Goal: Task Accomplishment & Management: Use online tool/utility

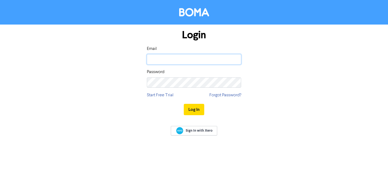
click at [219, 58] on input "email" at bounding box center [194, 59] width 94 height 10
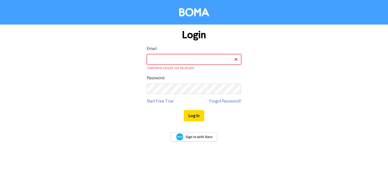
click at [209, 58] on input "email" at bounding box center [194, 59] width 94 height 10
type input "[EMAIL_ADDRESS][DOMAIN_NAME]"
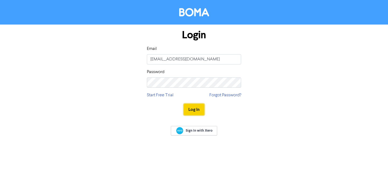
click at [189, 106] on button "Log In" at bounding box center [194, 109] width 20 height 11
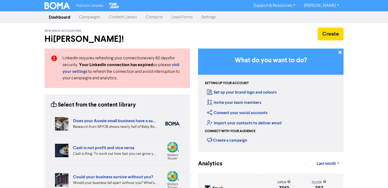
click at [89, 18] on link "Campaigns" at bounding box center [90, 17] width 30 height 11
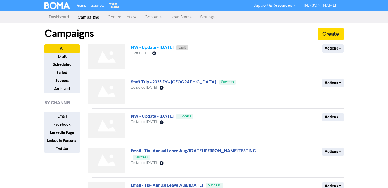
click at [161, 47] on link "NW - Update - [DATE]" at bounding box center [152, 47] width 43 height 5
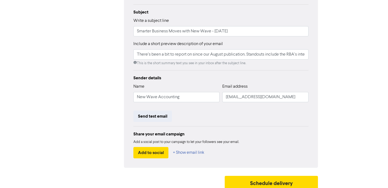
scroll to position [120, 0]
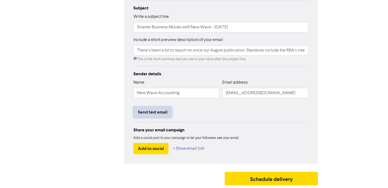
click at [156, 115] on button "Send test email" at bounding box center [152, 111] width 39 height 11
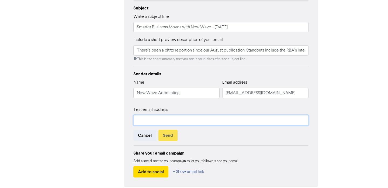
click at [154, 123] on input "text" at bounding box center [220, 120] width 175 height 10
type input "[PERSON_NAME][EMAIL_ADDRESS][DOMAIN_NAME]"
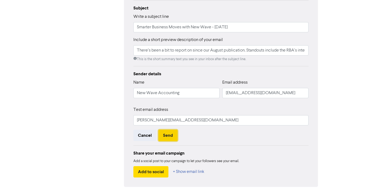
click at [165, 138] on button "Send" at bounding box center [167, 135] width 19 height 11
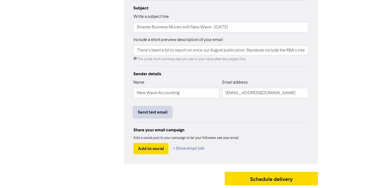
click at [163, 114] on button "Send test email" at bounding box center [152, 111] width 39 height 11
